Goal: Task Accomplishment & Management: Manage account settings

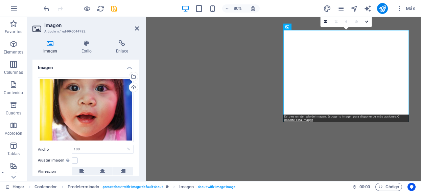
select select "%"
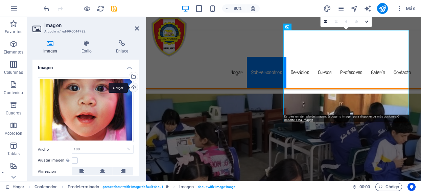
scroll to position [206, 0]
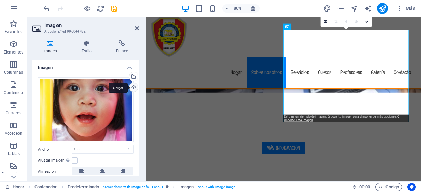
click at [130, 85] on div "Cargar" at bounding box center [133, 88] width 10 height 10
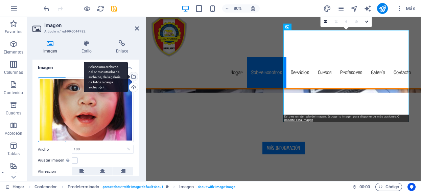
click at [133, 77] on div "Selecciona archivos del administrador de archivos, de la galería de fotos o car…" at bounding box center [133, 77] width 10 height 10
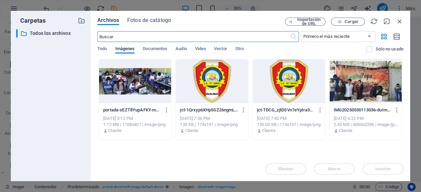
scroll to position [360, 0]
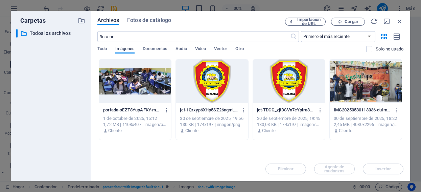
click at [126, 48] on font "Imágenes" at bounding box center [125, 48] width 20 height 5
click at [80, 20] on icon "button" at bounding box center [81, 20] width 7 height 7
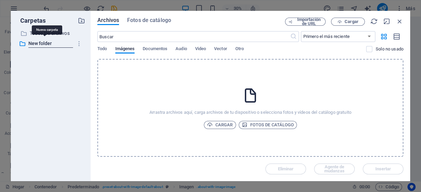
scroll to position [206, 0]
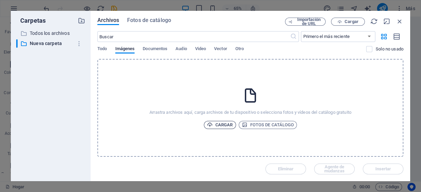
click at [225, 124] on font "Cargar" at bounding box center [224, 124] width 18 height 5
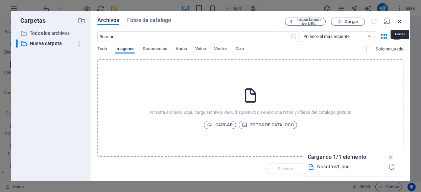
click at [401, 21] on icon "button" at bounding box center [399, 21] width 7 height 7
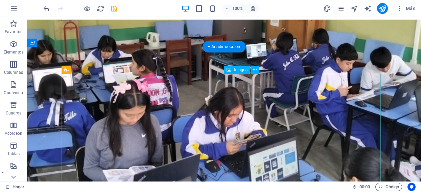
scroll to position [93, 0]
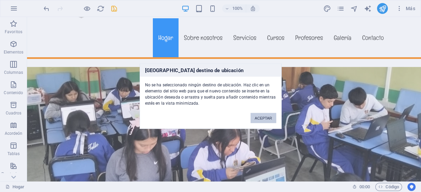
click at [262, 114] on button "ACEPTAR" at bounding box center [263, 118] width 25 height 10
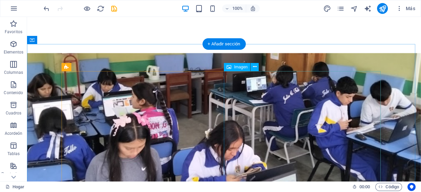
scroll to position [206, 0]
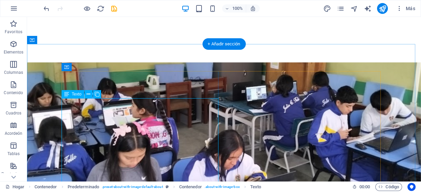
scroll to position [168, 0]
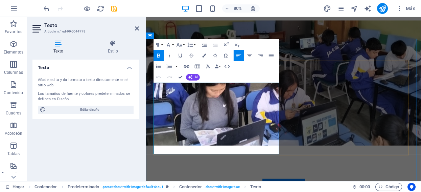
drag, startPoint x: 156, startPoint y: 104, endPoint x: 284, endPoint y: 118, distance: 128.3
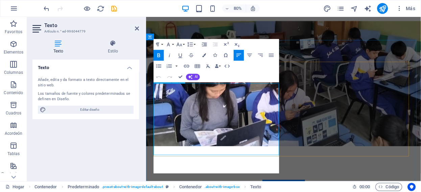
scroll to position [1627, 4]
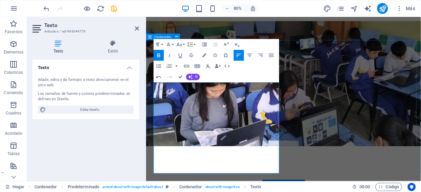
drag, startPoint x: 222, startPoint y: 143, endPoint x: 151, endPoint y: 99, distance: 83.0
click at [157, 52] on icon "button" at bounding box center [159, 55] width 6 height 6
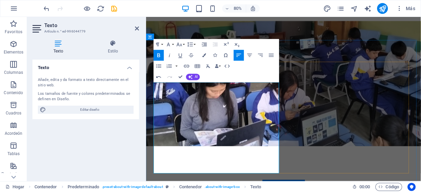
drag, startPoint x: 259, startPoint y: 208, endPoint x: 152, endPoint y: 158, distance: 118.8
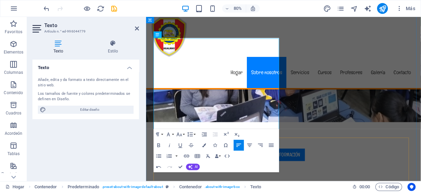
scroll to position [242, 0]
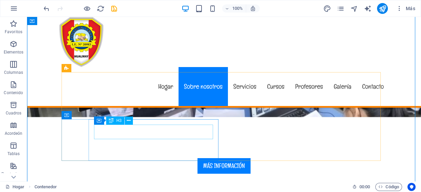
scroll to position [317, 0]
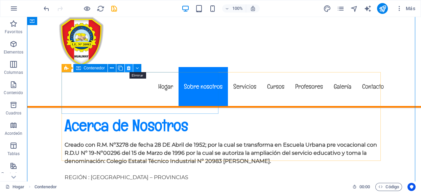
click at [130, 68] on icon at bounding box center [129, 68] width 4 height 7
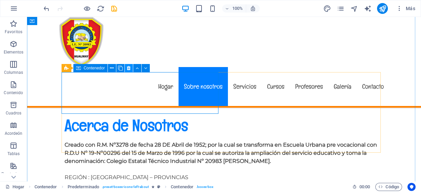
click at [129, 68] on icon at bounding box center [129, 68] width 4 height 7
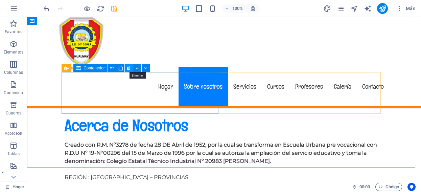
click at [128, 67] on icon at bounding box center [129, 68] width 4 height 7
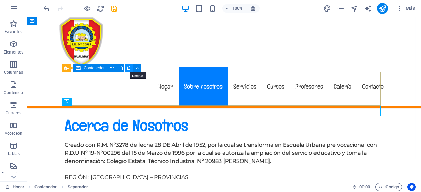
click at [127, 67] on icon at bounding box center [129, 68] width 4 height 7
click at [128, 68] on icon at bounding box center [129, 68] width 4 height 7
click at [128, 69] on icon at bounding box center [129, 68] width 4 height 7
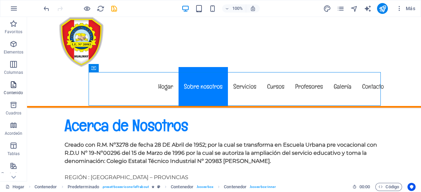
click at [8, 80] on button "Contenido" at bounding box center [13, 88] width 27 height 20
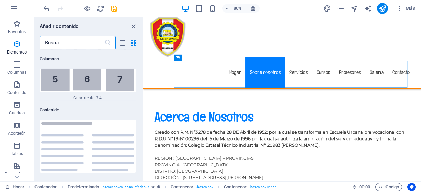
scroll to position [2273, 0]
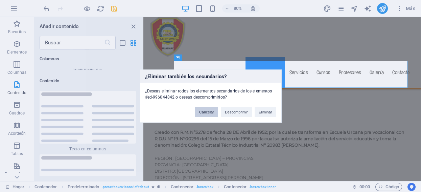
click at [210, 110] on font "Cancelar" at bounding box center [206, 112] width 15 height 4
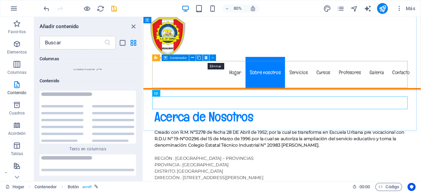
click at [205, 57] on icon at bounding box center [206, 58] width 3 height 6
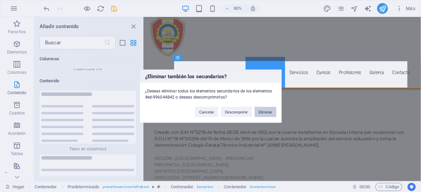
click at [263, 113] on font "Eliminar" at bounding box center [266, 112] width 14 height 4
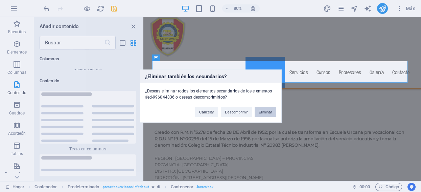
click at [260, 112] on font "Eliminar" at bounding box center [266, 112] width 14 height 4
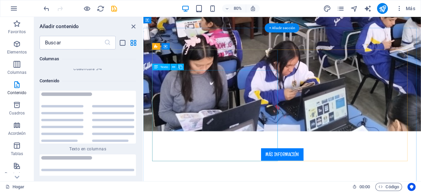
scroll to position [167, 0]
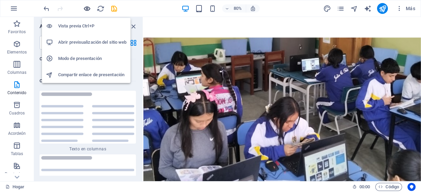
click at [85, 7] on icon "button" at bounding box center [87, 9] width 8 height 8
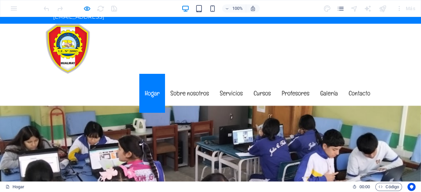
scroll to position [0, 0]
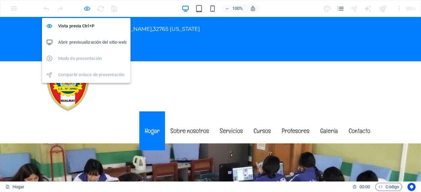
click at [86, 9] on icon "button" at bounding box center [87, 9] width 8 height 8
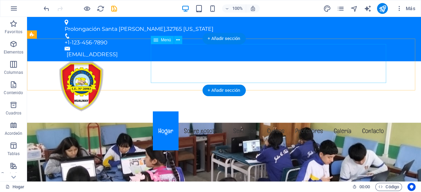
click at [164, 111] on nav "Hogar Sobre nosotros Servicios Cursos Profesores Galería Contacto" at bounding box center [224, 130] width 330 height 39
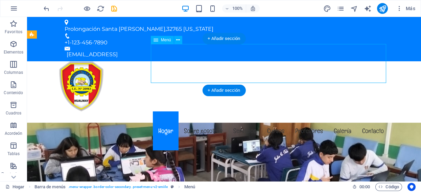
click at [164, 111] on nav "Hogar Sobre nosotros Servicios Cursos Profesores Galería Contacto" at bounding box center [224, 130] width 330 height 39
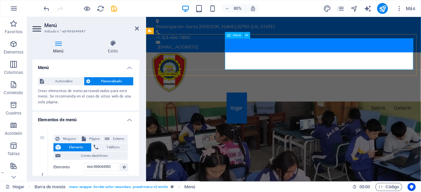
click at [257, 111] on nav "Hogar Sobre nosotros Servicios Cursos Profesores Galería Contacto" at bounding box center [318, 130] width 330 height 39
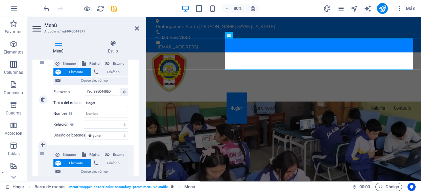
click at [100, 101] on input "Hogar" at bounding box center [106, 103] width 44 height 8
type input "H"
select select
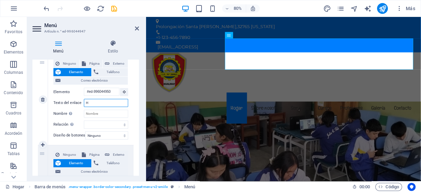
select select
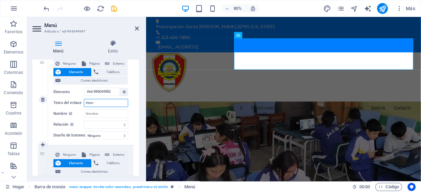
type input "Home"
select select
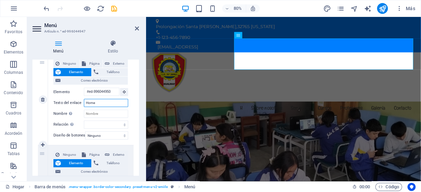
select select
type input "Home"
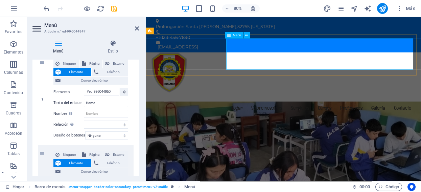
click at [298, 111] on nav "Hogar Sobre nosotros Servicios Cursos Profesores Galería Contacto" at bounding box center [318, 130] width 330 height 39
click at [283, 111] on nav "Hogar Sobre nosotros Servicios Cursos Profesores Galería Contacto" at bounding box center [318, 130] width 330 height 39
click at [252, 111] on nav "Hogar Sobre nosotros Servicios Cursos Profesores Galería Contacto" at bounding box center [318, 130] width 330 height 39
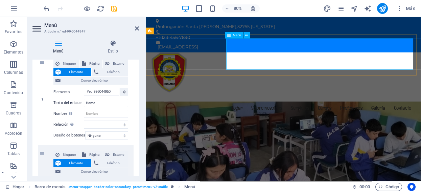
click at [257, 111] on nav "Hogar Sobre nosotros Servicios Cursos Profesores Galería Contacto" at bounding box center [318, 130] width 330 height 39
click at [288, 111] on nav "Hogar Sobre nosotros Servicios Cursos Profesores Galería Contacto" at bounding box center [318, 130] width 330 height 39
click at [138, 27] on icon at bounding box center [137, 28] width 4 height 5
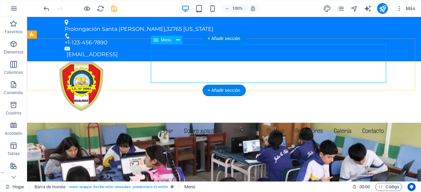
click at [162, 111] on nav "Hogar Sobre nosotros Servicios Cursos Profesores Galería Contacto" at bounding box center [224, 130] width 330 height 39
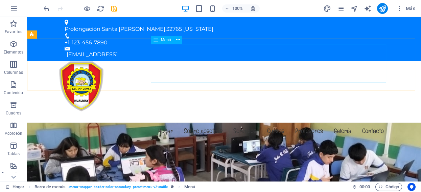
click at [157, 40] on icon at bounding box center [156, 40] width 5 height 8
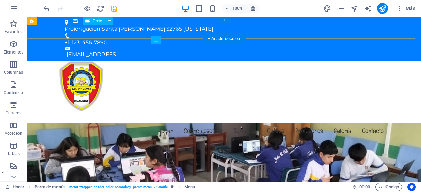
click at [152, 25] on div "Prolongación Santa Rosa , 32765 Florida" at bounding box center [222, 29] width 314 height 8
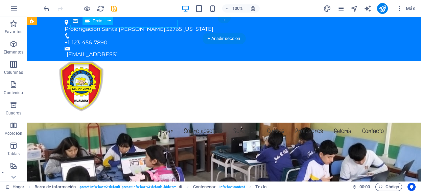
click at [152, 25] on div "Prolongación Santa Rosa , 32765 Florida" at bounding box center [222, 29] width 314 height 8
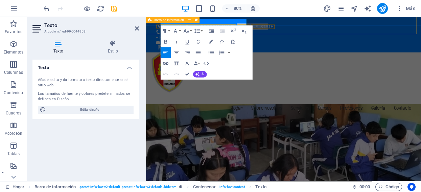
drag, startPoint x: 237, startPoint y: 23, endPoint x: 284, endPoint y: 23, distance: 47.3
click at [284, 23] on div "Prolongación Santa Rosa , 32765 Florida +1-123-456-7890 2e9cc578e0a4660e373fef6…" at bounding box center [318, 39] width 344 height 44
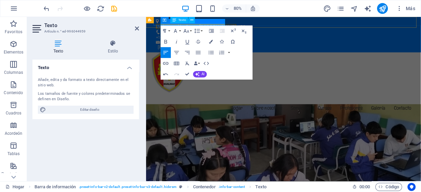
click at [238, 25] on p "Prolongación Santa Rosa ,480" at bounding box center [315, 29] width 314 height 8
click at [235, 25] on p "Prolongación Santa Rosa ,480" at bounding box center [315, 29] width 314 height 8
click at [304, 75] on div "Menú Hogar Sobre nosotros Servicios Cursos Profesores Galería Contacto" at bounding box center [318, 106] width 344 height 91
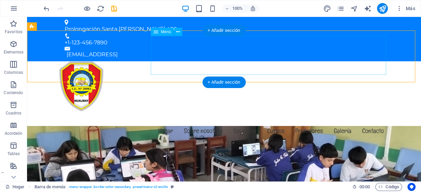
click at [272, 111] on nav "Hogar Sobre nosotros Servicios Cursos Profesores Galería Contacto" at bounding box center [224, 130] width 330 height 39
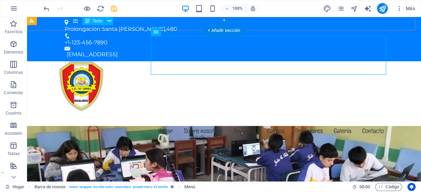
click at [140, 25] on div "Prolongación Santa Rosa ,480" at bounding box center [222, 29] width 314 height 8
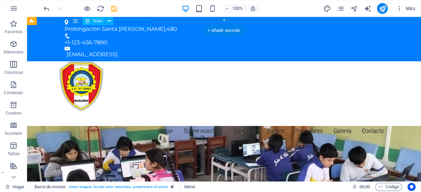
click at [140, 25] on div "Prolongación Santa Rosa ,480" at bounding box center [222, 29] width 314 height 8
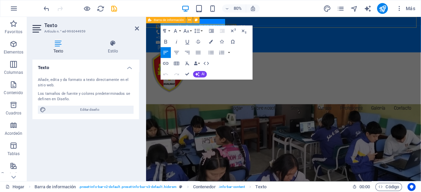
drag, startPoint x: 235, startPoint y: 23, endPoint x: 245, endPoint y: 23, distance: 10.1
click at [245, 23] on div "Prolongación Santa Rosa ,480 +1-123-456-7890 2e9cc578e0a4660e373fef6d6eb5b0@cpa…" at bounding box center [318, 39] width 344 height 44
click at [259, 26] on font ",Hualmay" at bounding box center [271, 29] width 25 height 6
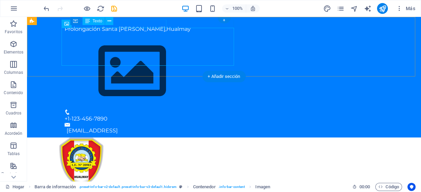
click at [139, 25] on div "Prolongación Santa Rosa ,Hualmay" at bounding box center [222, 29] width 314 height 8
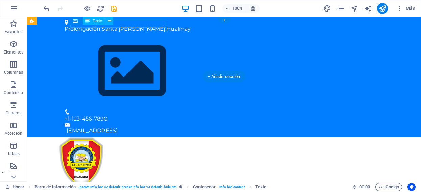
click at [139, 25] on div "Prolongación Santa Rosa ,Hualmay" at bounding box center [222, 29] width 314 height 8
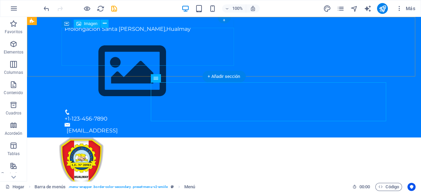
click at [102, 42] on figure at bounding box center [222, 71] width 314 height 76
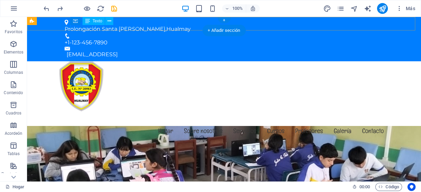
click at [137, 25] on div "Prolongación Santa Rosa ,Hualmay" at bounding box center [222, 29] width 314 height 8
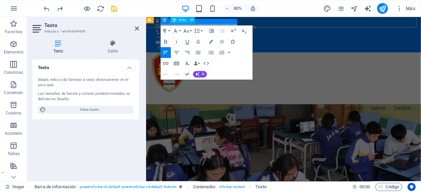
click at [259, 26] on font ",Hualmay" at bounding box center [271, 29] width 25 height 6
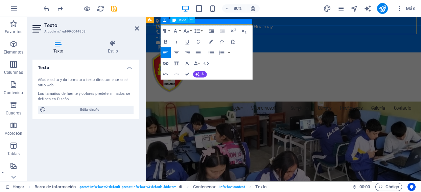
click at [279, 26] on font ",Hualmay" at bounding box center [291, 29] width 25 height 6
click at [279, 26] on font ", Hualmay" at bounding box center [291, 29] width 25 height 6
click at [285, 23] on div "Prolongación Santa Rosa N° 480 , Hualmay +1-123-456-7890 2e9cc578e0a4660e373fef…" at bounding box center [318, 39] width 344 height 44
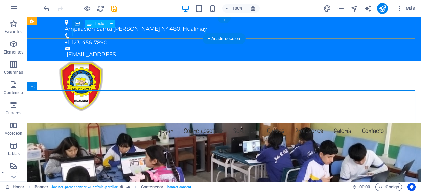
click at [124, 50] on div "2e9cc578e0a4660e373fef6d6eb5b0@cpanel.local" at bounding box center [225, 54] width 317 height 8
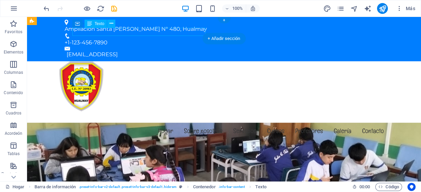
click at [124, 50] on div "2e9cc578e0a4660e373fef6d6eb5b0@cpanel.local" at bounding box center [225, 54] width 317 height 8
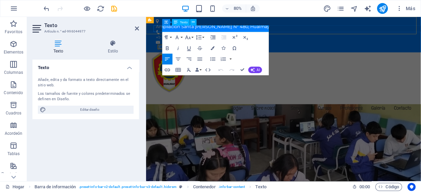
click at [211, 51] on font "2e9cc578e0a4660e373fef6d6eb5b0@cpanel.local" at bounding box center [185, 54] width 51 height 6
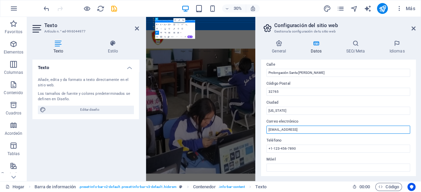
click at [318, 127] on input "2e9cc578e0a4660e373fef6d6eb5b0@cpanel.local" at bounding box center [338, 129] width 144 height 8
drag, startPoint x: 469, startPoint y: 144, endPoint x: 206, endPoint y: 344, distance: 329.9
click at [324, 129] on input "2e9cc578e0a4660e373fef6d6eb5b0@cpanel.local" at bounding box center [338, 129] width 144 height 8
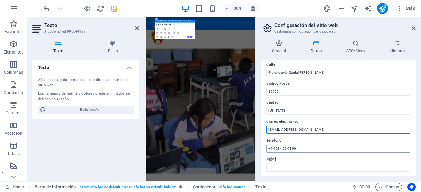
type input "[EMAIL_ADDRESS][DOMAIN_NAME]"
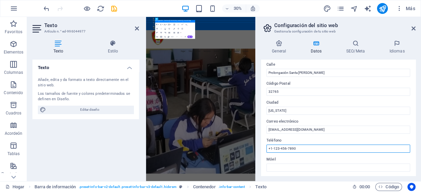
click at [304, 148] on input "+1-123-456-7890" at bounding box center [338, 148] width 144 height 8
drag, startPoint x: 300, startPoint y: 146, endPoint x: 345, endPoint y: 434, distance: 291.3
click at [265, 146] on div "Datos de contacto para este sitio web. Pueden usarse en cualquier parte del sit…" at bounding box center [338, 118] width 155 height 116
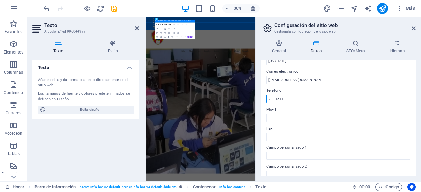
scroll to position [113, 0]
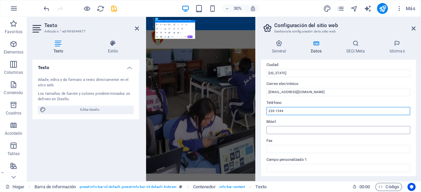
type input "239 1544"
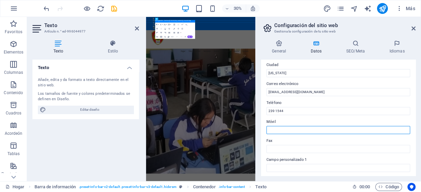
click at [285, 130] on input "Móvil" at bounding box center [338, 130] width 144 height 8
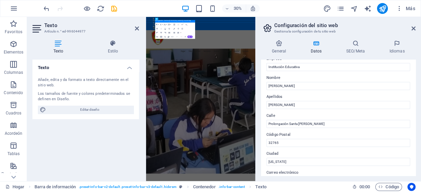
scroll to position [0, 0]
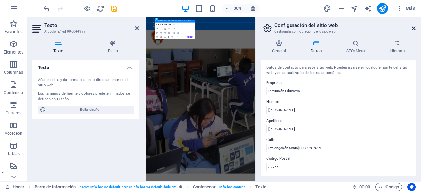
type input "959 209 632"
click at [412, 27] on icon at bounding box center [414, 28] width 4 height 5
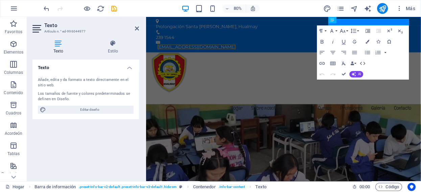
click at [82, 7] on div at bounding box center [80, 8] width 76 height 11
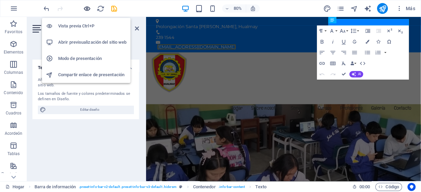
click at [84, 7] on icon "button" at bounding box center [87, 9] width 8 height 8
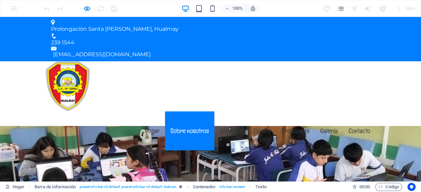
click at [185, 126] on font "Sobre nosotros" at bounding box center [189, 130] width 39 height 8
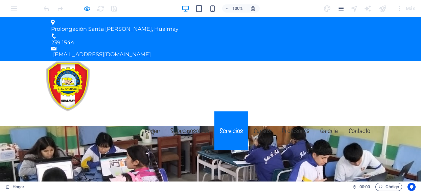
click at [224, 126] on font "Servicios" at bounding box center [231, 130] width 23 height 8
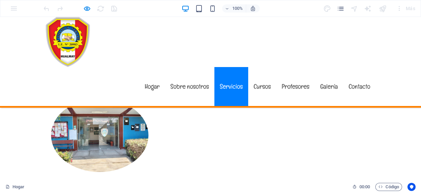
scroll to position [485, 0]
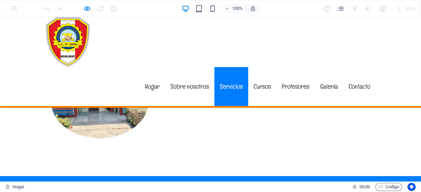
click at [230, 82] on font "Servicios" at bounding box center [231, 86] width 23 height 8
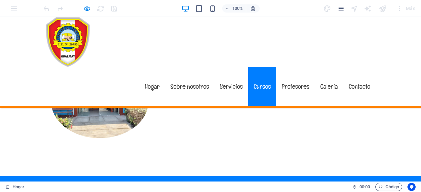
click at [258, 82] on font "Cursos" at bounding box center [262, 86] width 17 height 8
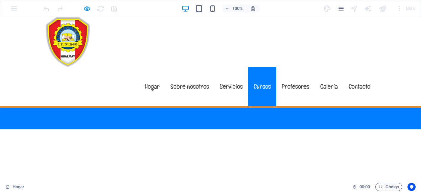
scroll to position [888, 0]
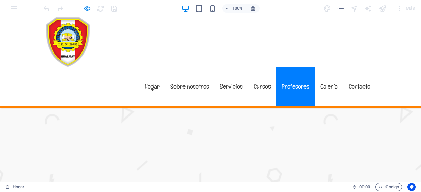
click at [290, 82] on font "Profesores" at bounding box center [296, 86] width 28 height 8
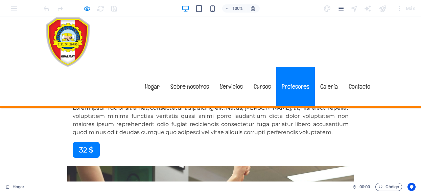
scroll to position [2861, 0]
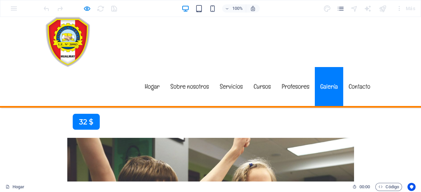
click at [324, 82] on font "Galería" at bounding box center [329, 86] width 18 height 8
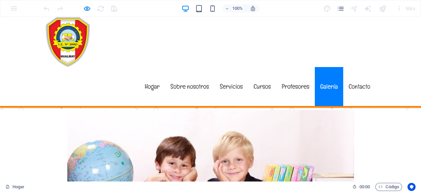
scroll to position [4057, 0]
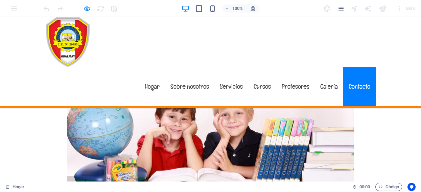
click at [351, 82] on font "Contacto" at bounding box center [360, 86] width 22 height 8
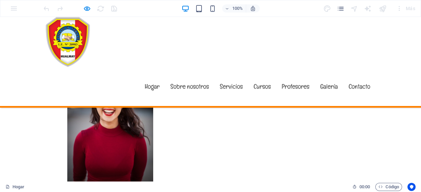
scroll to position [4467, 0]
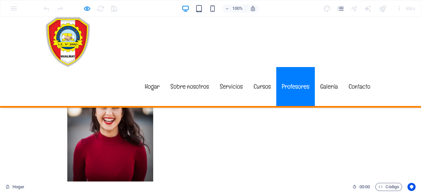
click at [292, 82] on font "Profesores" at bounding box center [296, 86] width 28 height 8
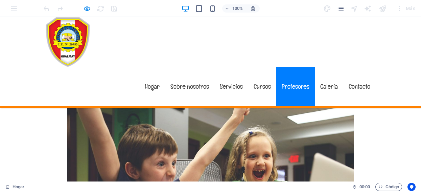
scroll to position [2861, 0]
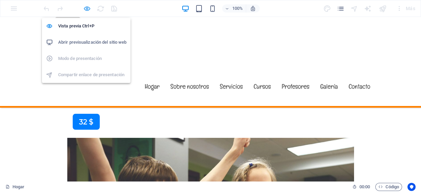
click at [88, 6] on icon "button" at bounding box center [87, 9] width 8 height 8
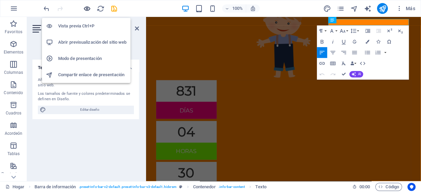
scroll to position [0, 0]
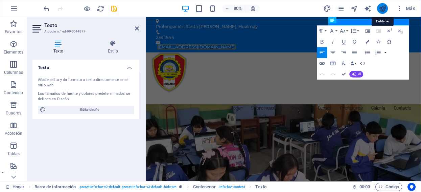
click at [381, 7] on icon "publicar" at bounding box center [383, 9] width 8 height 8
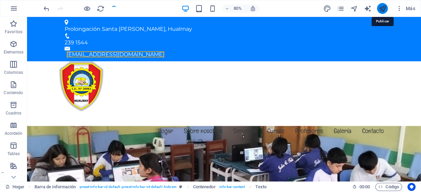
checkbox input "false"
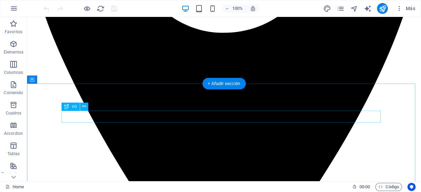
scroll to position [338, 0]
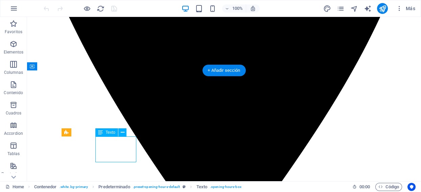
drag, startPoint x: 107, startPoint y: 153, endPoint x: 134, endPoint y: 170, distance: 32.4
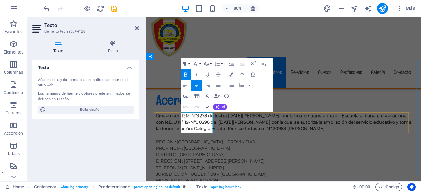
drag, startPoint x: 212, startPoint y: 154, endPoint x: 216, endPoint y: 155, distance: 3.8
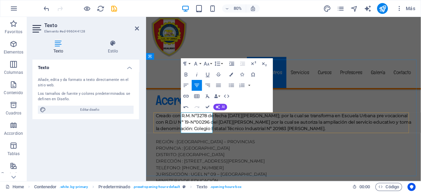
drag, startPoint x: 196, startPoint y: 154, endPoint x: 223, endPoint y: 153, distance: 26.4
copy p "07:30 - 15:30"
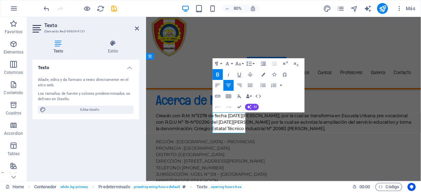
drag, startPoint x: 234, startPoint y: 153, endPoint x: 263, endPoint y: 154, distance: 29.1
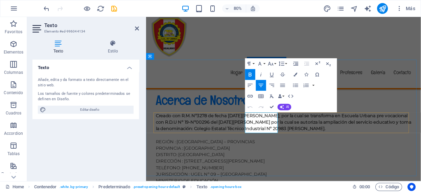
drag, startPoint x: 276, startPoint y: 153, endPoint x: 306, endPoint y: 152, distance: 29.8
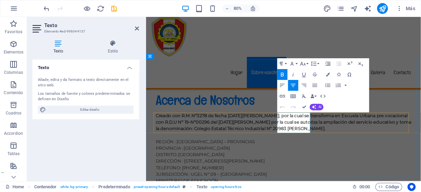
drag, startPoint x: 316, startPoint y: 152, endPoint x: 346, endPoint y: 152, distance: 29.4
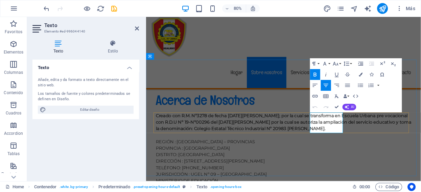
drag, startPoint x: 357, startPoint y: 152, endPoint x: 387, endPoint y: 152, distance: 29.1
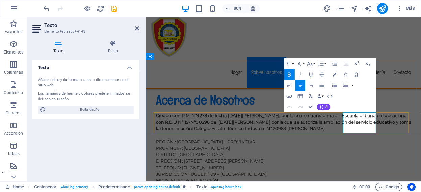
drag, startPoint x: 398, startPoint y: 153, endPoint x: 429, endPoint y: 153, distance: 31.5
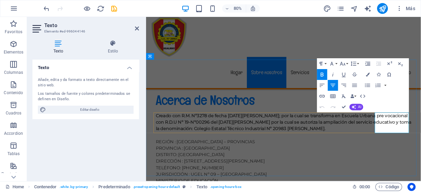
drag, startPoint x: 438, startPoint y: 151, endPoint x: 479, endPoint y: 154, distance: 41.1
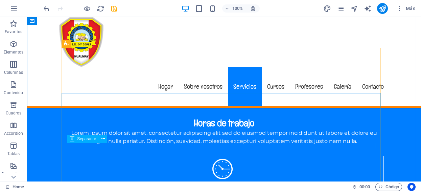
scroll to position [563, 0]
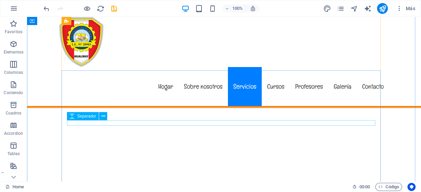
scroll to position [902, 0]
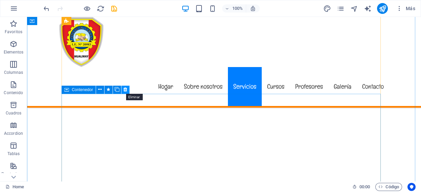
click at [126, 90] on icon at bounding box center [125, 89] width 4 height 7
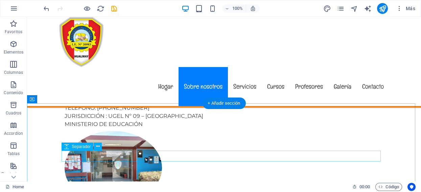
scroll to position [451, 0]
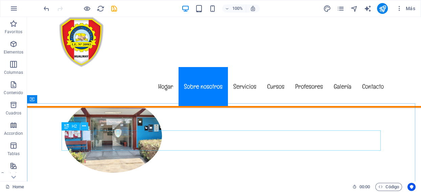
click at [83, 125] on icon at bounding box center [84, 125] width 4 height 7
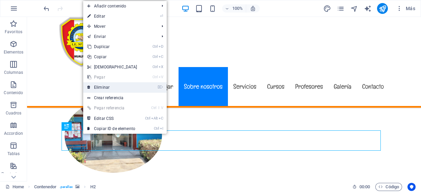
click at [109, 88] on link "⌦ Eliminar" at bounding box center [112, 87] width 58 height 10
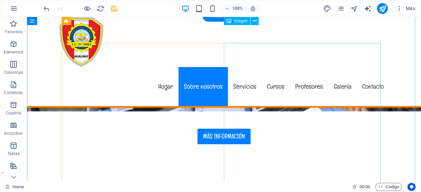
scroll to position [188, 0]
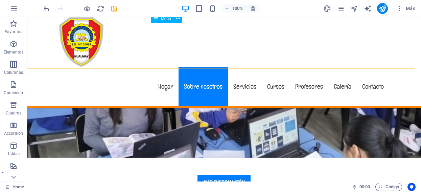
click at [249, 67] on nav "Hogar Sobre nosotros Servicios Cursos Profesores Galería Contacto" at bounding box center [224, 86] width 330 height 39
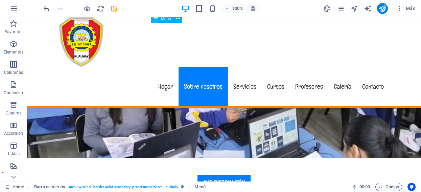
click at [249, 67] on nav "Hogar Sobre nosotros Servicios Cursos Profesores Galería Contacto" at bounding box center [224, 86] width 330 height 39
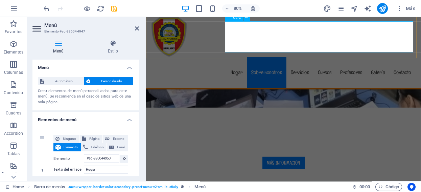
click at [352, 67] on nav "Hogar Sobre nosotros Servicios Cursos Profesores Galería Contacto" at bounding box center [318, 86] width 330 height 39
click at [343, 67] on nav "Hogar Sobre nosotros Servicios Cursos Profesores Galería Contacto" at bounding box center [318, 86] width 330 height 39
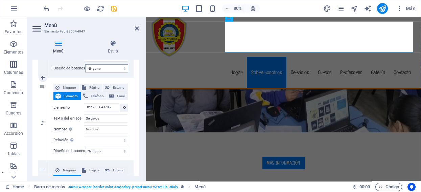
scroll to position [225, 0]
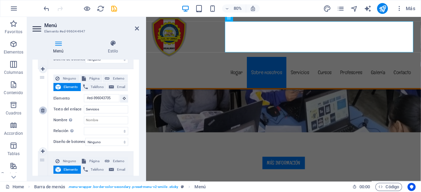
click at [44, 108] on icon at bounding box center [43, 110] width 4 height 5
select select
type input "#ed-996044155"
type input "Cursos"
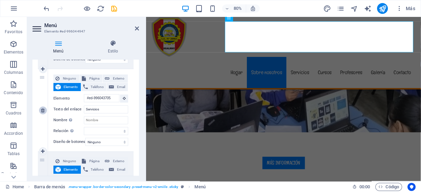
select select
type input "#ed-996044548"
type input "Profesores"
select select
type input "#ed-996043963"
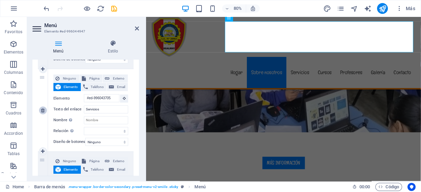
type input "Galería"
select select
type input "#ed-996044881"
type input "Contacto"
select select
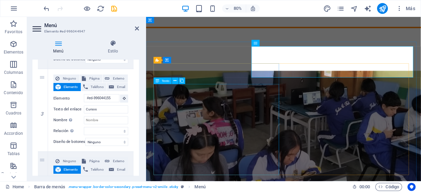
scroll to position [113, 0]
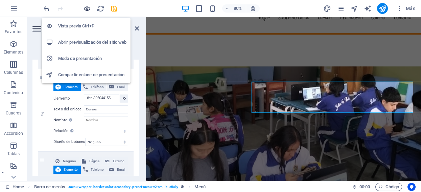
click at [85, 8] on icon "button" at bounding box center [87, 9] width 8 height 8
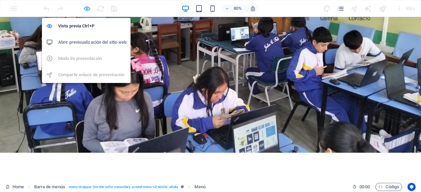
scroll to position [0, 0]
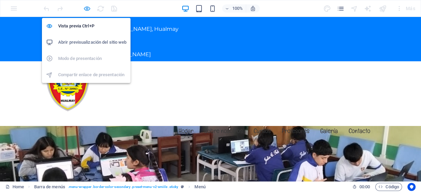
click at [87, 9] on icon "button" at bounding box center [87, 9] width 8 height 8
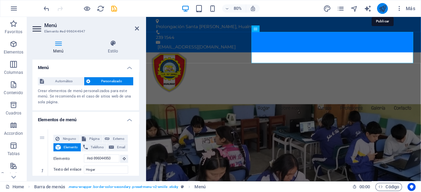
click at [383, 8] on icon "publish" at bounding box center [383, 9] width 8 height 8
checkbox input "false"
click at [137, 27] on icon at bounding box center [137, 28] width 4 height 5
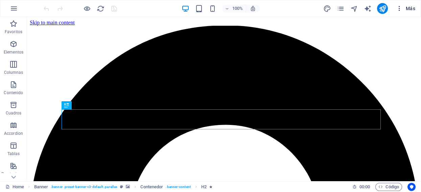
click at [410, 6] on span "Más" at bounding box center [405, 8] width 19 height 7
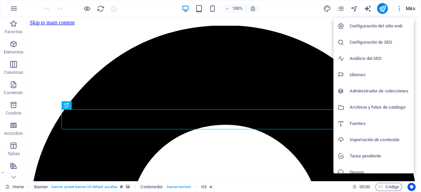
click at [353, 8] on div at bounding box center [210, 96] width 421 height 192
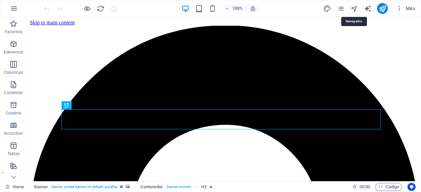
click at [353, 8] on icon "navigator" at bounding box center [354, 9] width 8 height 8
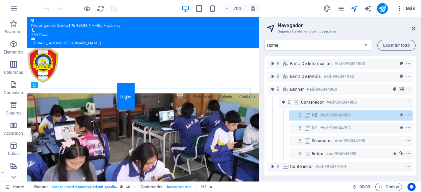
click at [407, 6] on span "Más" at bounding box center [405, 8] width 19 height 7
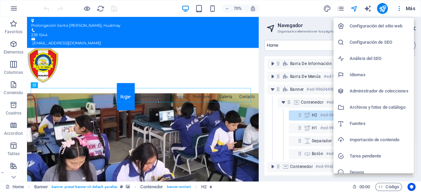
click at [290, 7] on div at bounding box center [210, 96] width 421 height 192
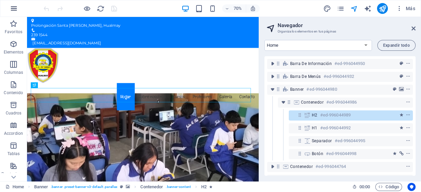
click at [13, 10] on icon "button" at bounding box center [14, 8] width 8 height 8
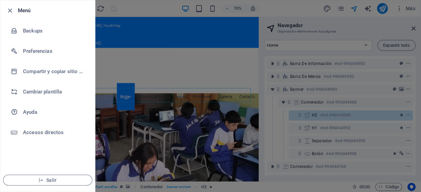
click at [22, 5] on li "Menú" at bounding box center [47, 10] width 95 height 20
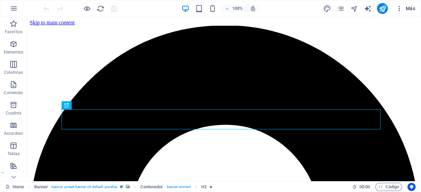
click at [413, 7] on span "Más" at bounding box center [405, 8] width 19 height 7
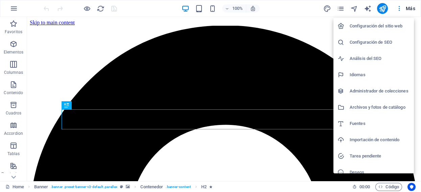
click at [382, 8] on div at bounding box center [210, 96] width 421 height 192
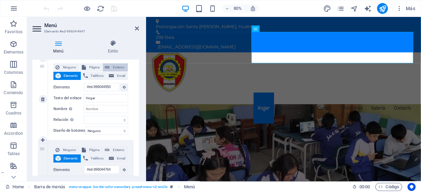
scroll to position [75, 0]
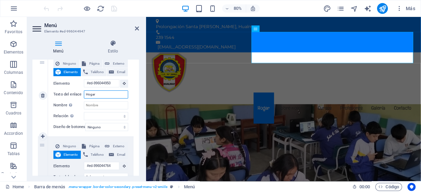
click at [96, 95] on input "Hogar" at bounding box center [106, 94] width 44 height 8
type input "Inicio"
select select
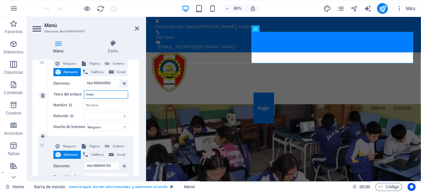
select select
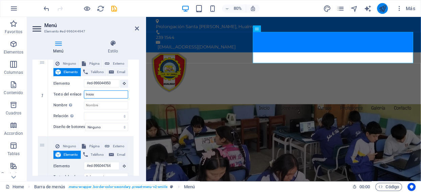
type input "Inicio"
click at [380, 6] on icon "publish" at bounding box center [383, 9] width 8 height 8
checkbox input "false"
